Goal: Navigation & Orientation: Find specific page/section

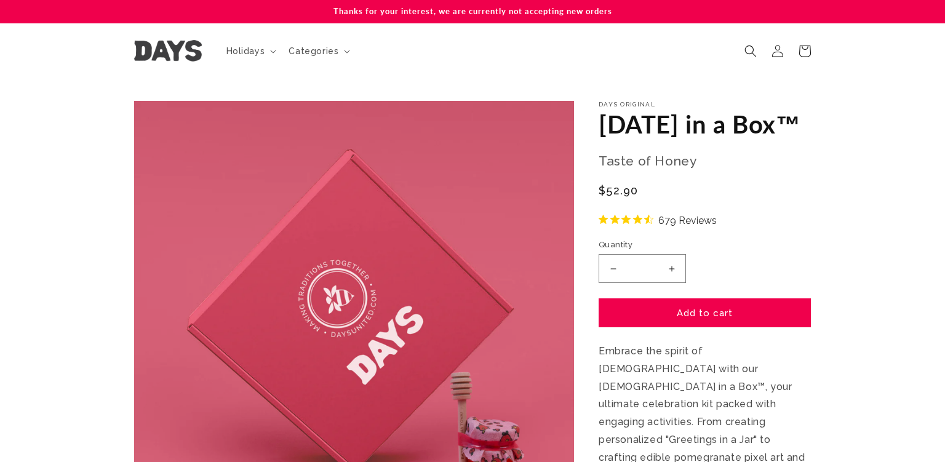
click at [274, 36] on header "Holidays Holidays [GEOGRAPHIC_DATA] [DATE] [GEOGRAPHIC_DATA] Lag Ba'Omer" at bounding box center [472, 50] width 738 height 55
click at [262, 54] on span "Holidays" at bounding box center [245, 51] width 39 height 11
click at [320, 41] on summary "Categories" at bounding box center [318, 51] width 74 height 26
click at [273, 60] on summary "Holidays" at bounding box center [250, 51] width 63 height 26
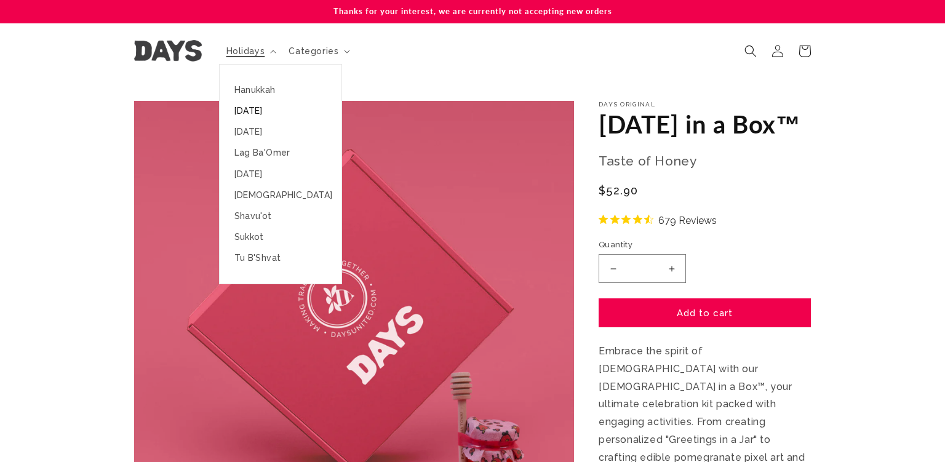
click at [264, 110] on link "[DATE]" at bounding box center [281, 110] width 122 height 21
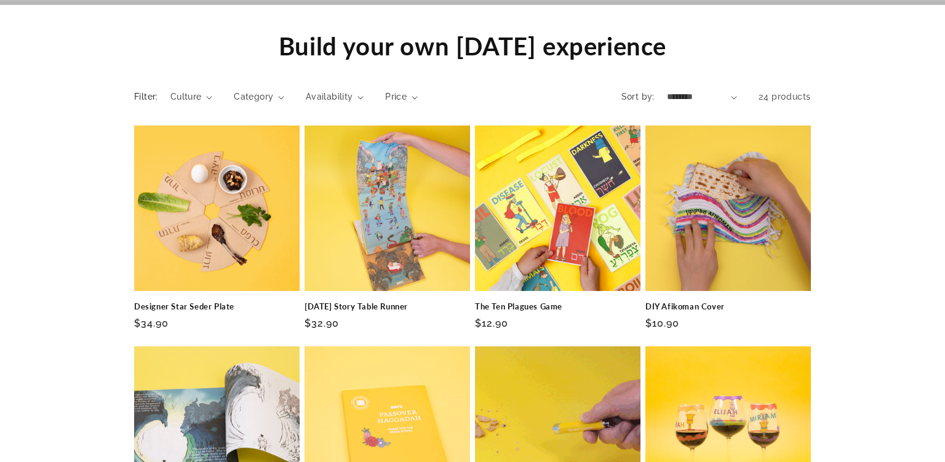
scroll to position [1131, 0]
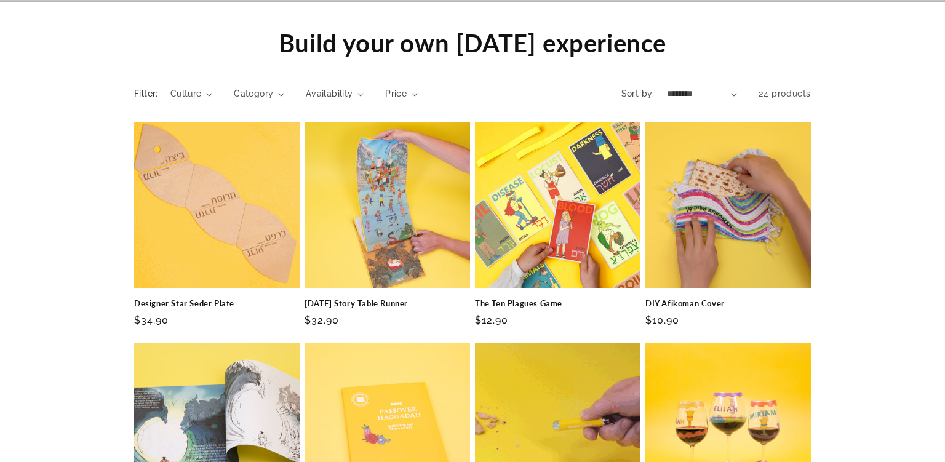
drag, startPoint x: 944, startPoint y: 39, endPoint x: 944, endPoint y: 196, distance: 156.8
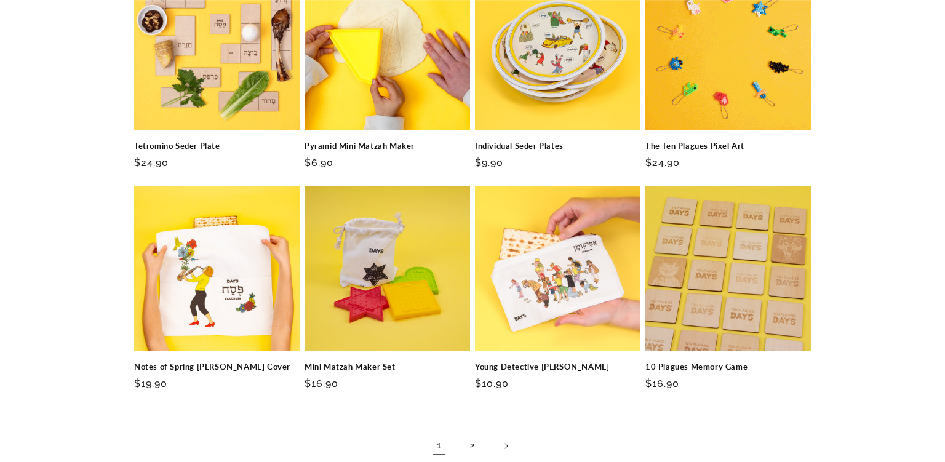
scroll to position [1767, 0]
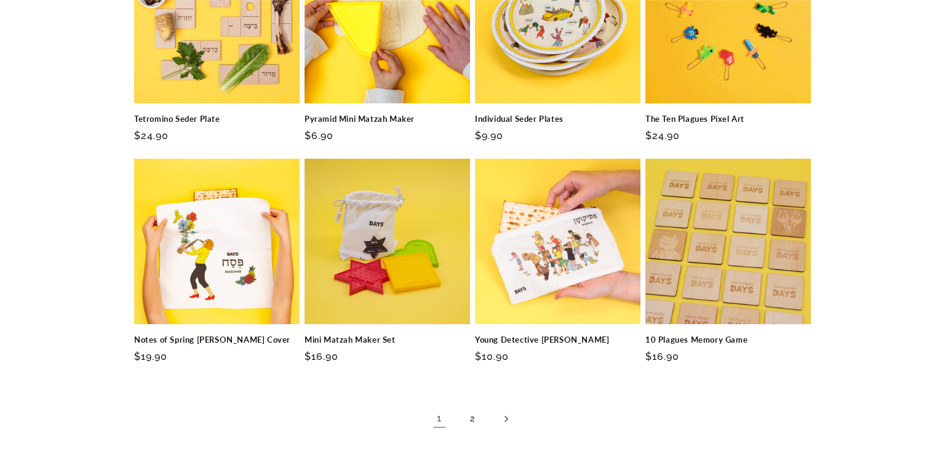
click at [507, 416] on icon "Next page" at bounding box center [505, 419] width 3 height 6
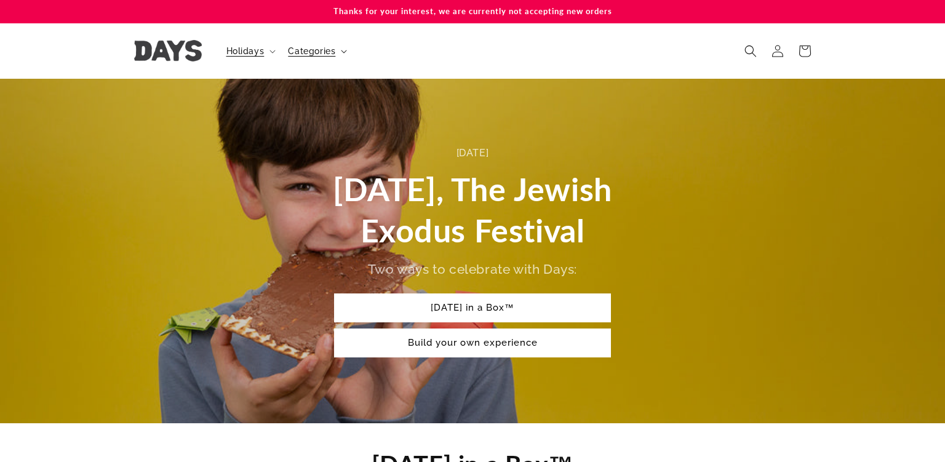
click at [319, 49] on span "Categories" at bounding box center [311, 51] width 47 height 11
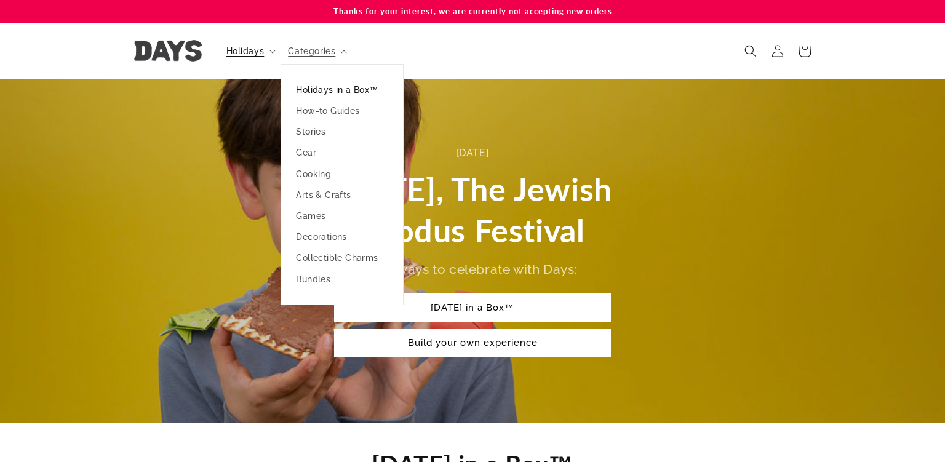
click at [331, 87] on link "Holidays in a Box™" at bounding box center [342, 89] width 122 height 21
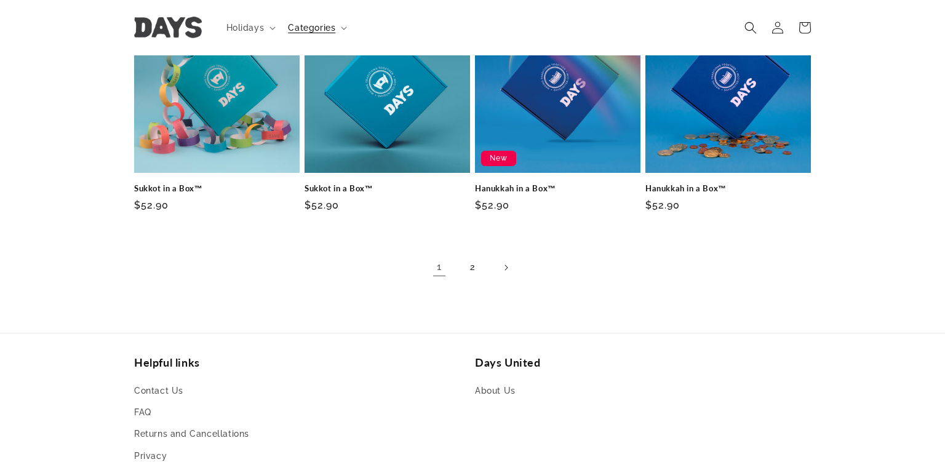
scroll to position [856, 0]
